Goal: Transaction & Acquisition: Purchase product/service

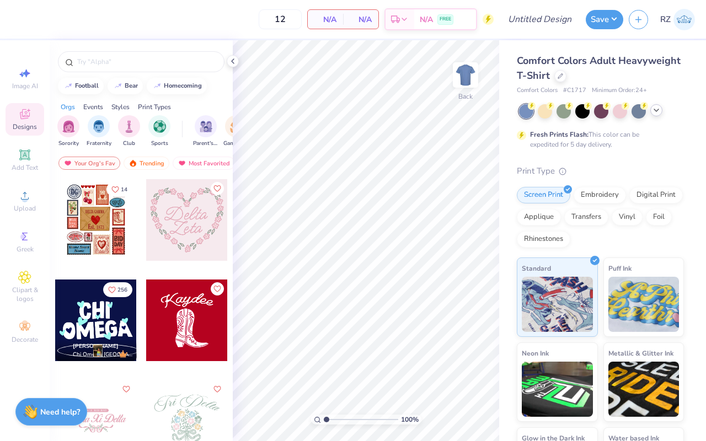
click at [658, 111] on icon at bounding box center [656, 110] width 9 height 9
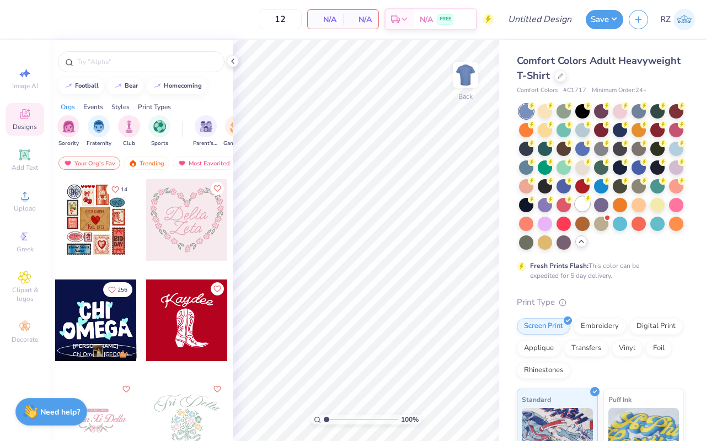
click at [581, 207] on div at bounding box center [582, 204] width 14 height 14
click at [232, 57] on icon at bounding box center [232, 61] width 9 height 9
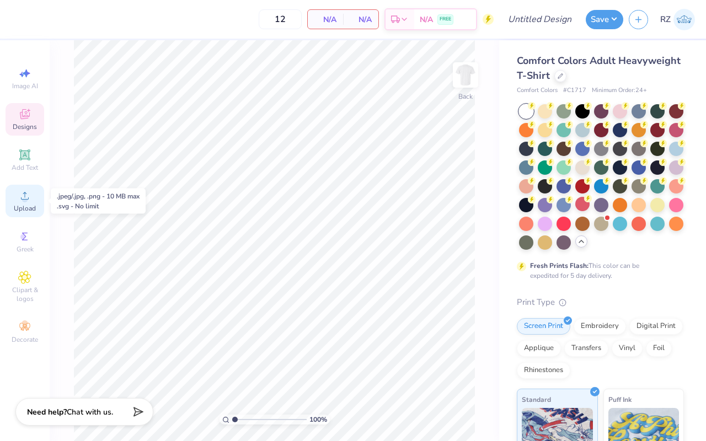
click at [23, 200] on circle at bounding box center [25, 199] width 6 height 6
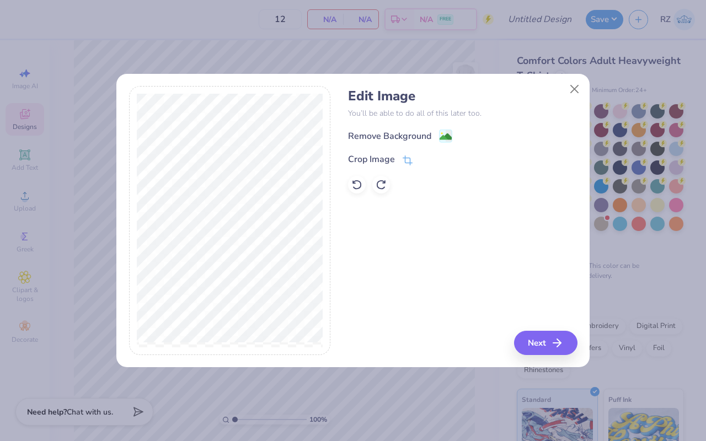
click at [544, 355] on div "Edit Image You’ll be able to do all of this later too. Remove Background Crop I…" at bounding box center [352, 226] width 473 height 281
click at [535, 341] on button "Next" at bounding box center [547, 343] width 63 height 24
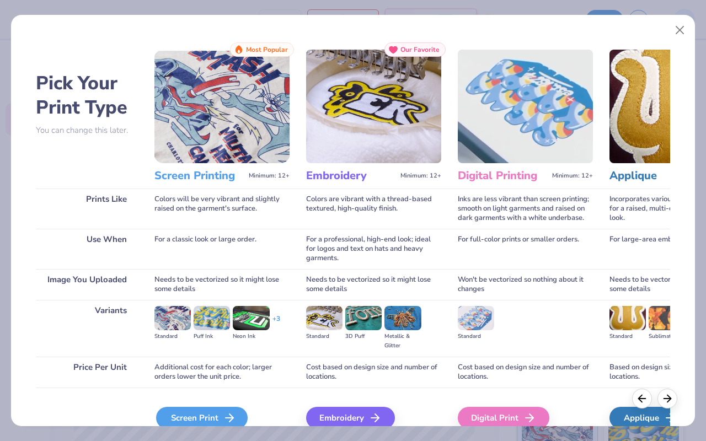
click at [232, 415] on icon at bounding box center [229, 417] width 13 height 13
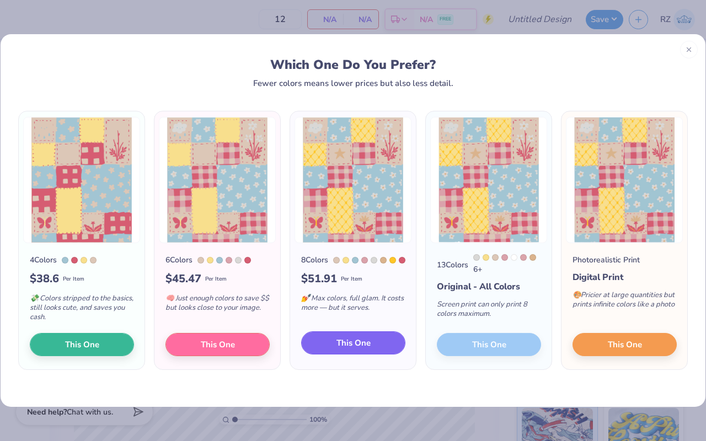
click at [356, 342] on span "This One" at bounding box center [353, 343] width 34 height 13
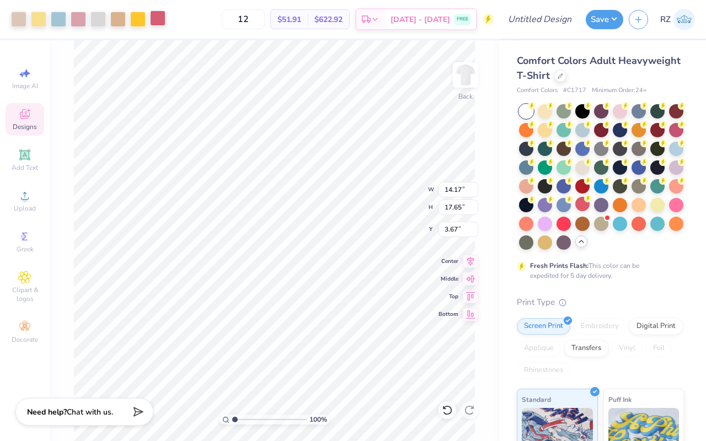
click at [156, 19] on div at bounding box center [157, 17] width 15 height 15
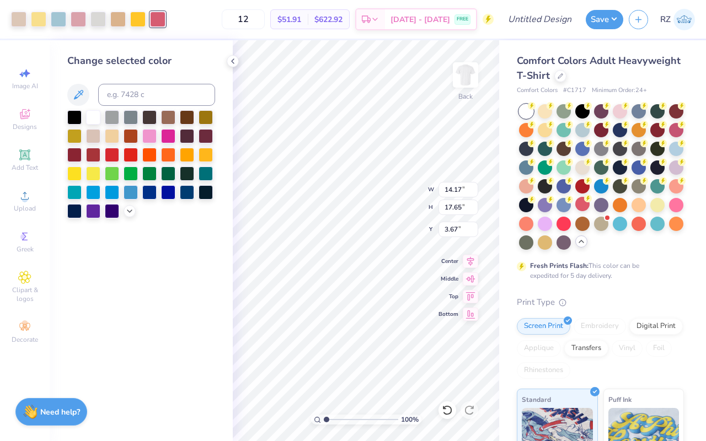
click at [127, 204] on div at bounding box center [141, 164] width 148 height 108
click at [130, 214] on icon at bounding box center [129, 210] width 9 height 9
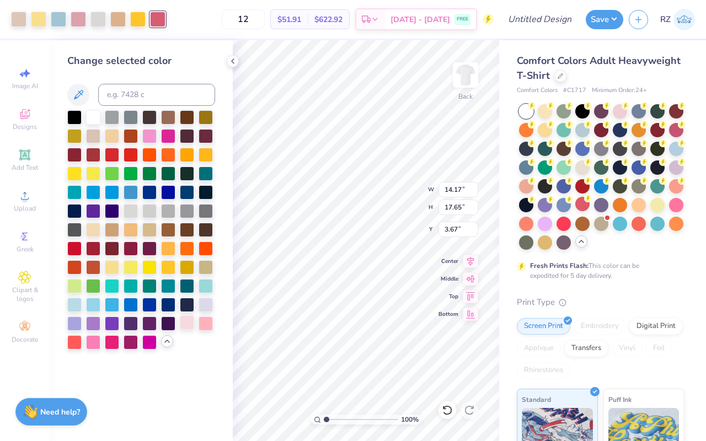
click at [185, 328] on div at bounding box center [187, 322] width 14 height 14
click at [79, 23] on div at bounding box center [78, 17] width 15 height 15
click at [160, 24] on div at bounding box center [157, 17] width 15 height 15
click at [150, 140] on div at bounding box center [149, 136] width 14 height 14
click at [83, 17] on div at bounding box center [78, 17] width 15 height 15
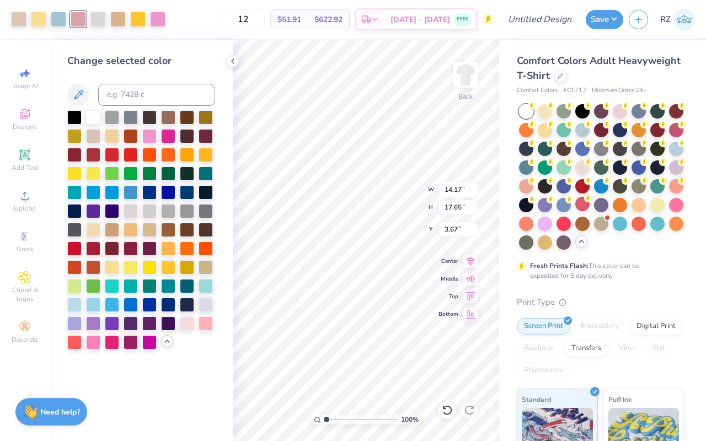
click at [187, 324] on div at bounding box center [187, 323] width 14 height 14
click at [156, 22] on div at bounding box center [157, 17] width 15 height 15
click at [148, 94] on input at bounding box center [156, 95] width 117 height 22
type input "693"
click at [445, 410] on icon at bounding box center [447, 410] width 11 height 11
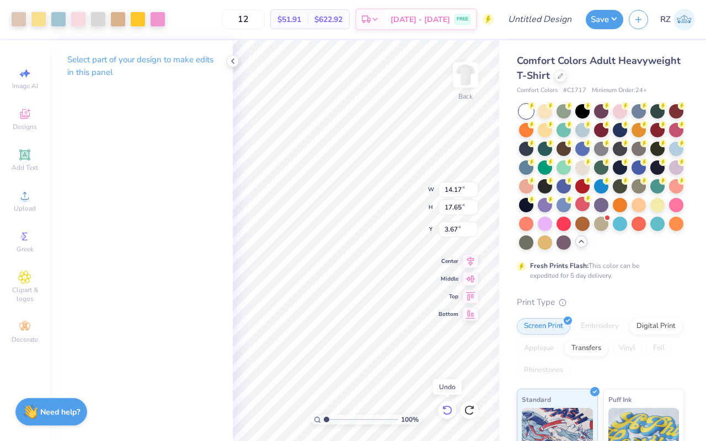
click at [445, 410] on icon at bounding box center [447, 410] width 11 height 11
click at [446, 410] on icon at bounding box center [447, 410] width 11 height 11
click at [469, 409] on icon at bounding box center [469, 410] width 11 height 11
click at [443, 410] on icon at bounding box center [447, 410] width 11 height 11
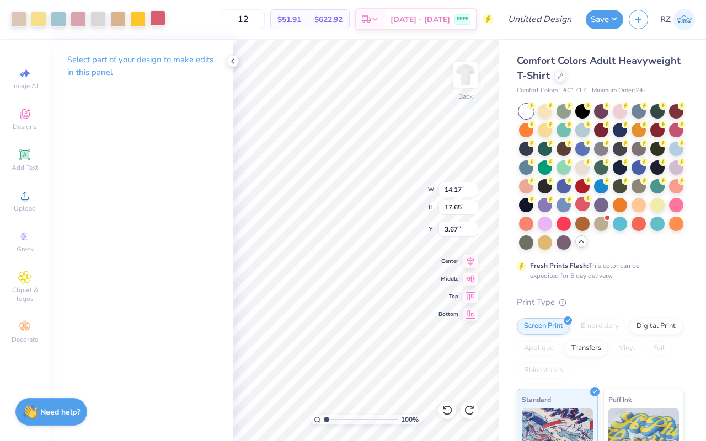
click at [160, 15] on div at bounding box center [157, 17] width 15 height 15
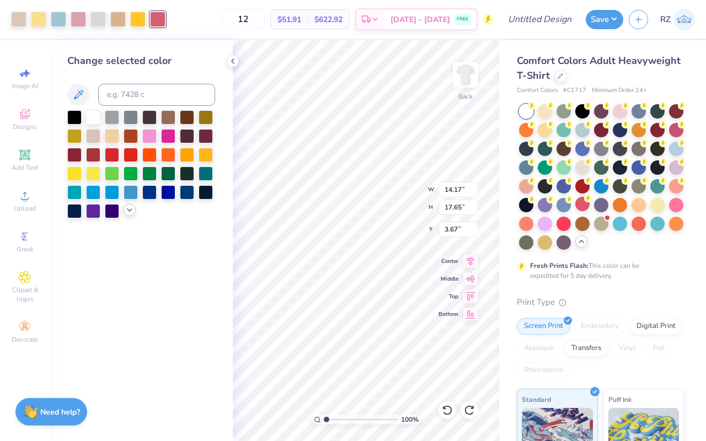
click at [130, 215] on div at bounding box center [130, 210] width 12 height 12
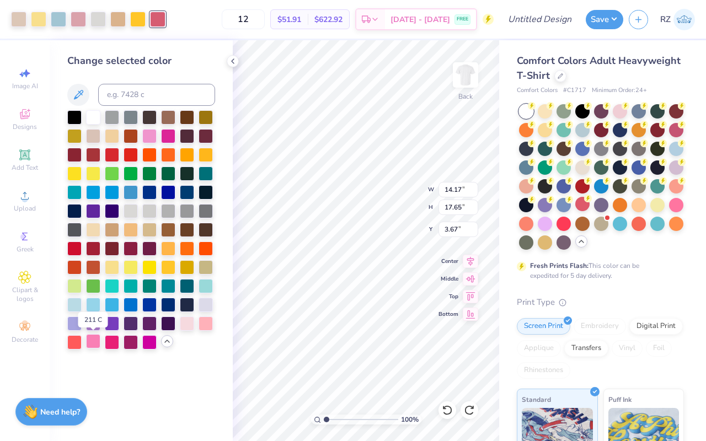
click at [95, 344] on div at bounding box center [93, 341] width 14 height 14
click at [189, 321] on div at bounding box center [187, 322] width 14 height 14
click at [232, 58] on icon at bounding box center [232, 61] width 9 height 9
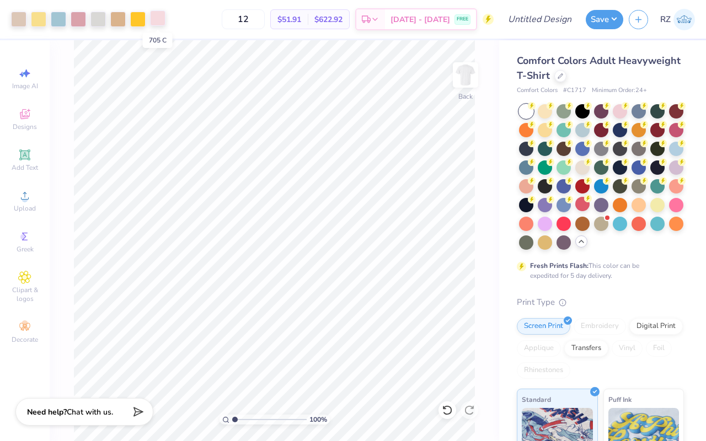
click at [157, 23] on div at bounding box center [157, 17] width 15 height 15
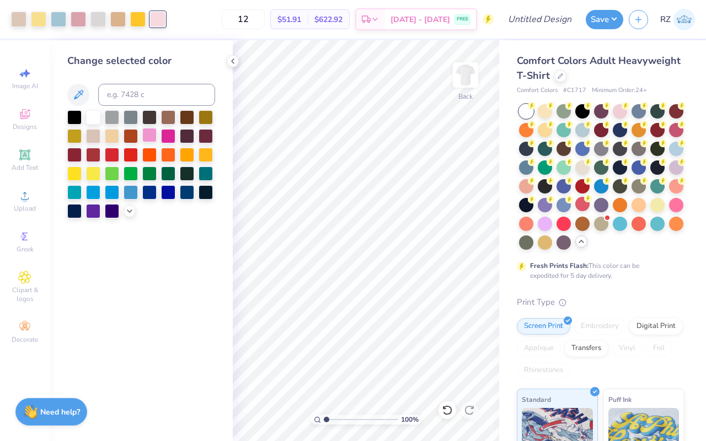
click at [147, 140] on div at bounding box center [149, 135] width 14 height 14
click at [78, 19] on div at bounding box center [78, 17] width 15 height 15
click at [131, 207] on icon at bounding box center [129, 210] width 9 height 9
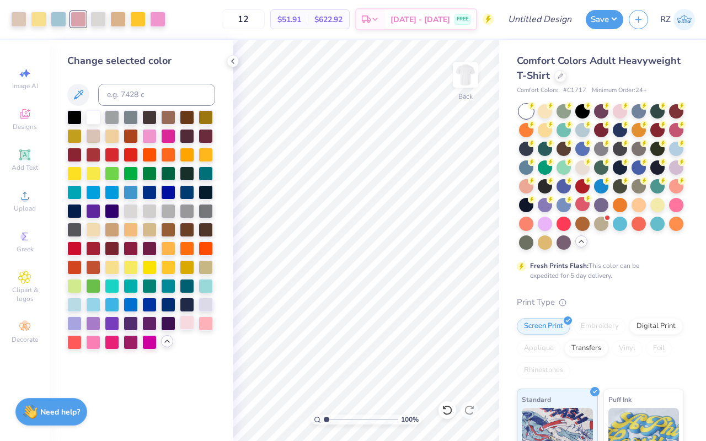
click at [181, 328] on div at bounding box center [187, 322] width 14 height 14
click at [155, 16] on div at bounding box center [157, 17] width 15 height 15
click at [159, 88] on input at bounding box center [156, 95] width 117 height 22
type input "693"
click at [228, 64] on icon at bounding box center [232, 61] width 9 height 9
